Goal: Task Accomplishment & Management: Manage account settings

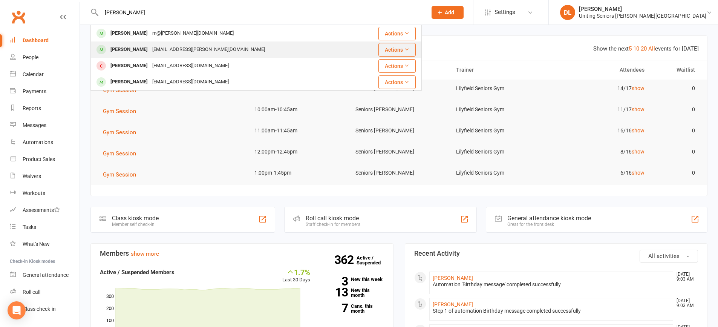
type input "[PERSON_NAME]"
click at [205, 46] on div "[PERSON_NAME] [EMAIL_ADDRESS][PERSON_NAME][DOMAIN_NAME]" at bounding box center [224, 49] width 266 height 15
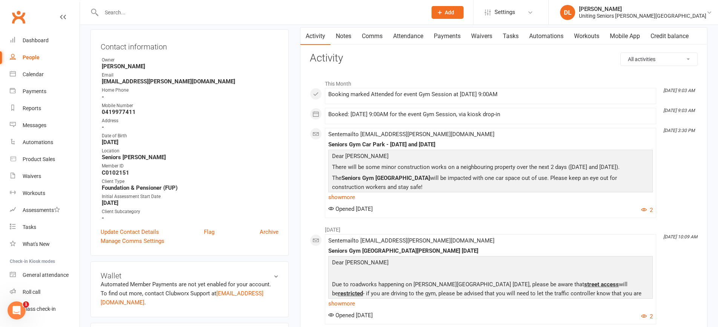
scroll to position [75, 0]
click at [632, 41] on link "Mobile App" at bounding box center [624, 35] width 41 height 17
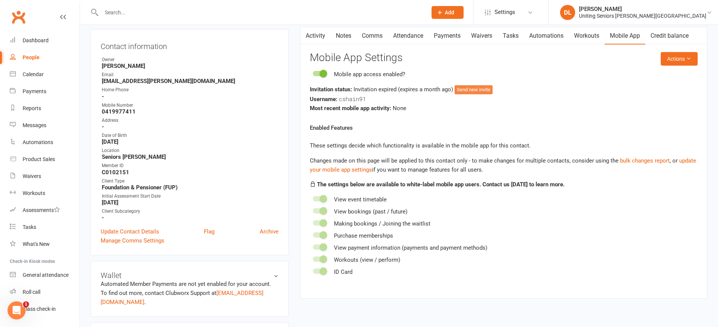
click at [462, 92] on button "Send new invite" at bounding box center [473, 89] width 38 height 9
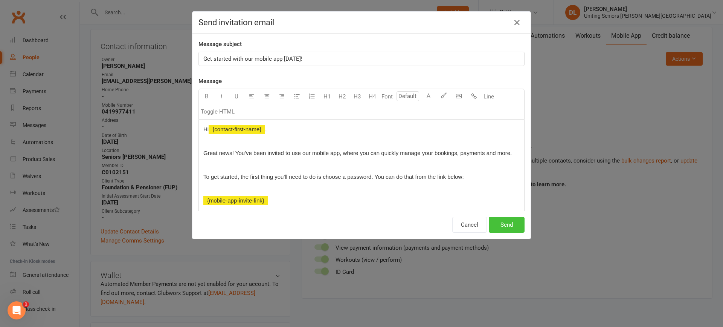
click at [496, 228] on button "Send" at bounding box center [507, 225] width 36 height 16
